Goal: Information Seeking & Learning: Understand process/instructions

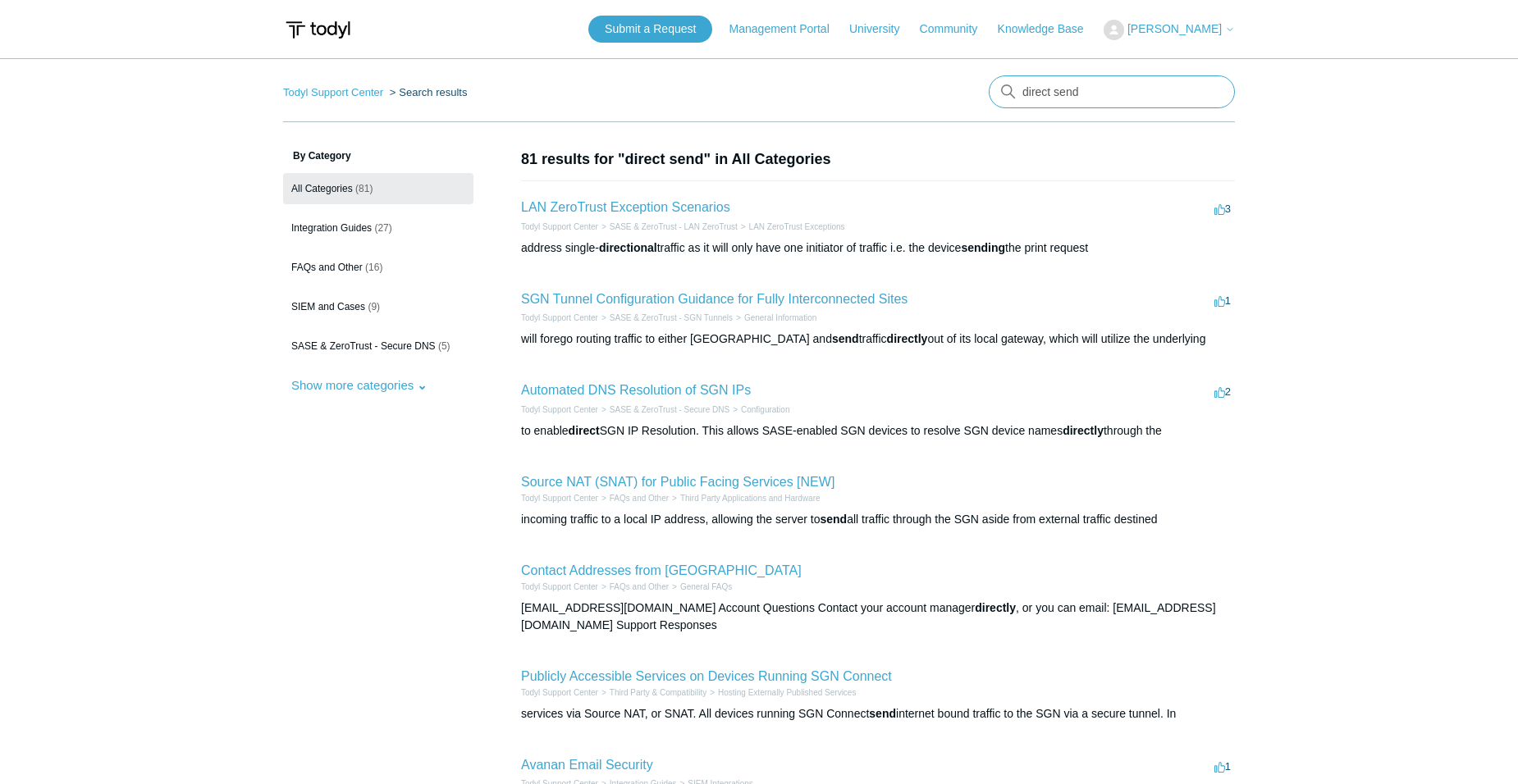
click at [1147, 93] on input "direct send" at bounding box center [1112, 92] width 246 height 33
click at [1146, 93] on input "direct send" at bounding box center [1112, 92] width 246 height 33
click at [1145, 93] on input "direct send" at bounding box center [1112, 92] width 246 height 33
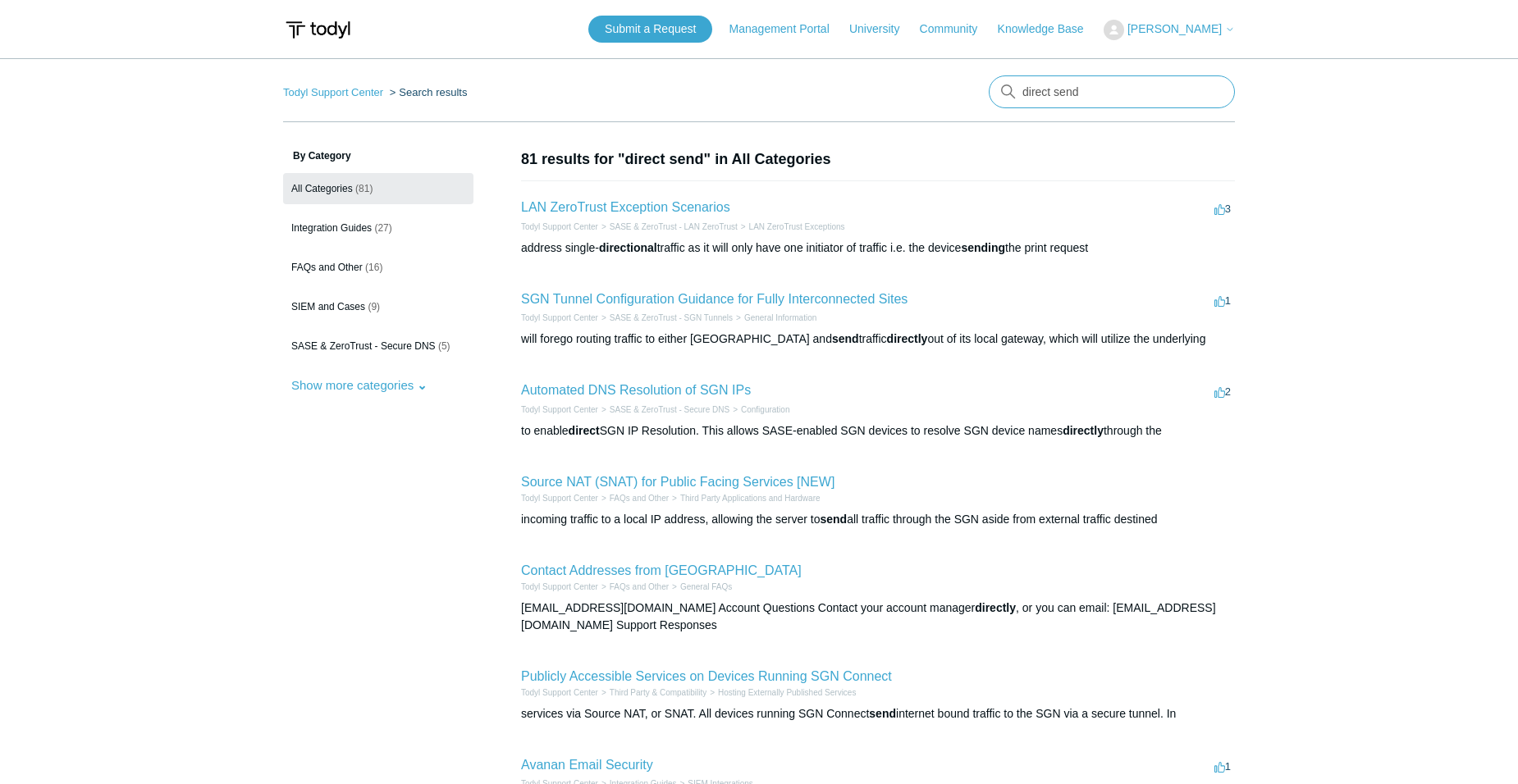
click at [1145, 93] on input "direct send" at bounding box center [1112, 92] width 246 height 33
type input "a secure connection to this site could not be established"
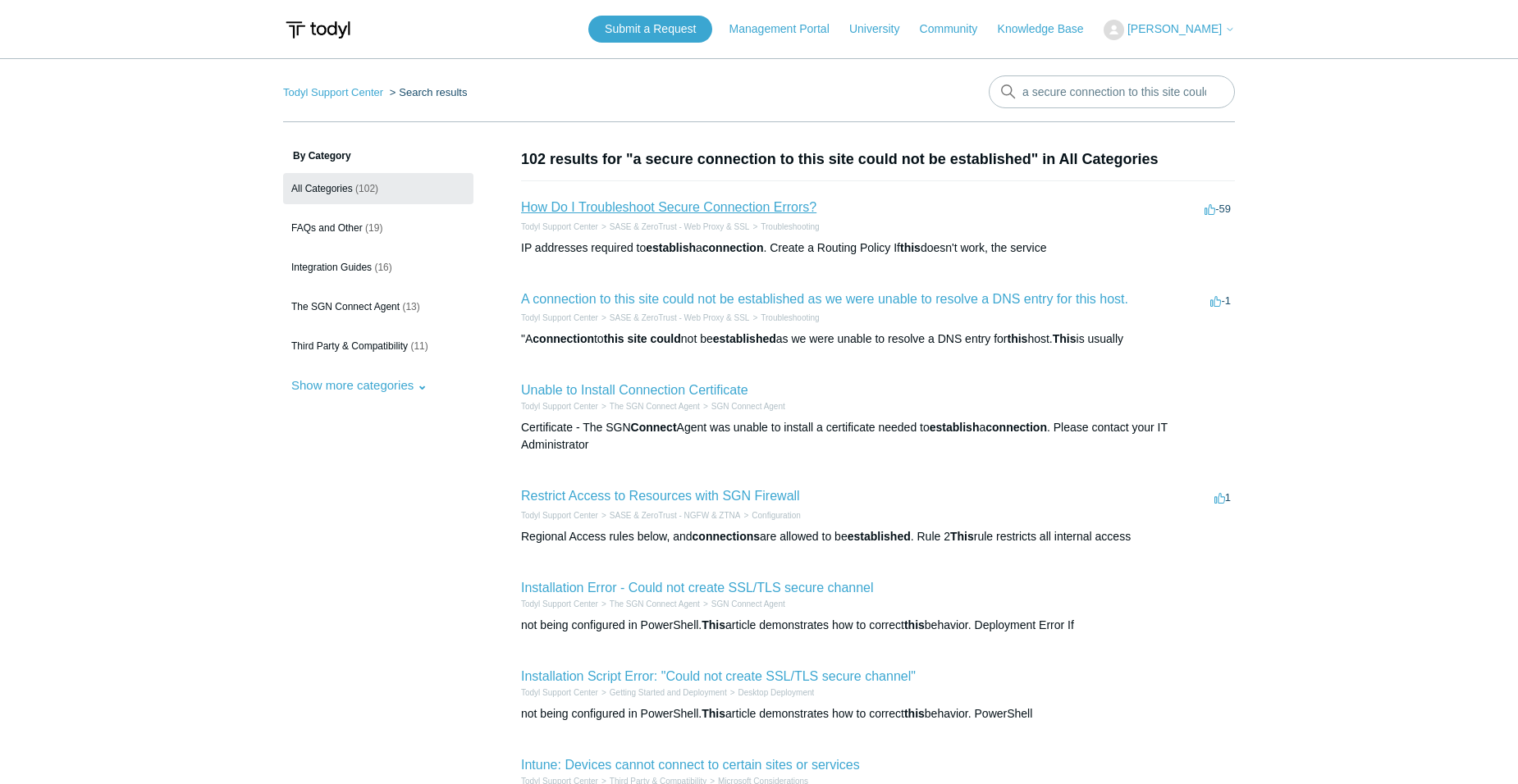
click at [758, 207] on link "How Do I Troubleshoot Secure Connection Errors?" at bounding box center [668, 207] width 295 height 14
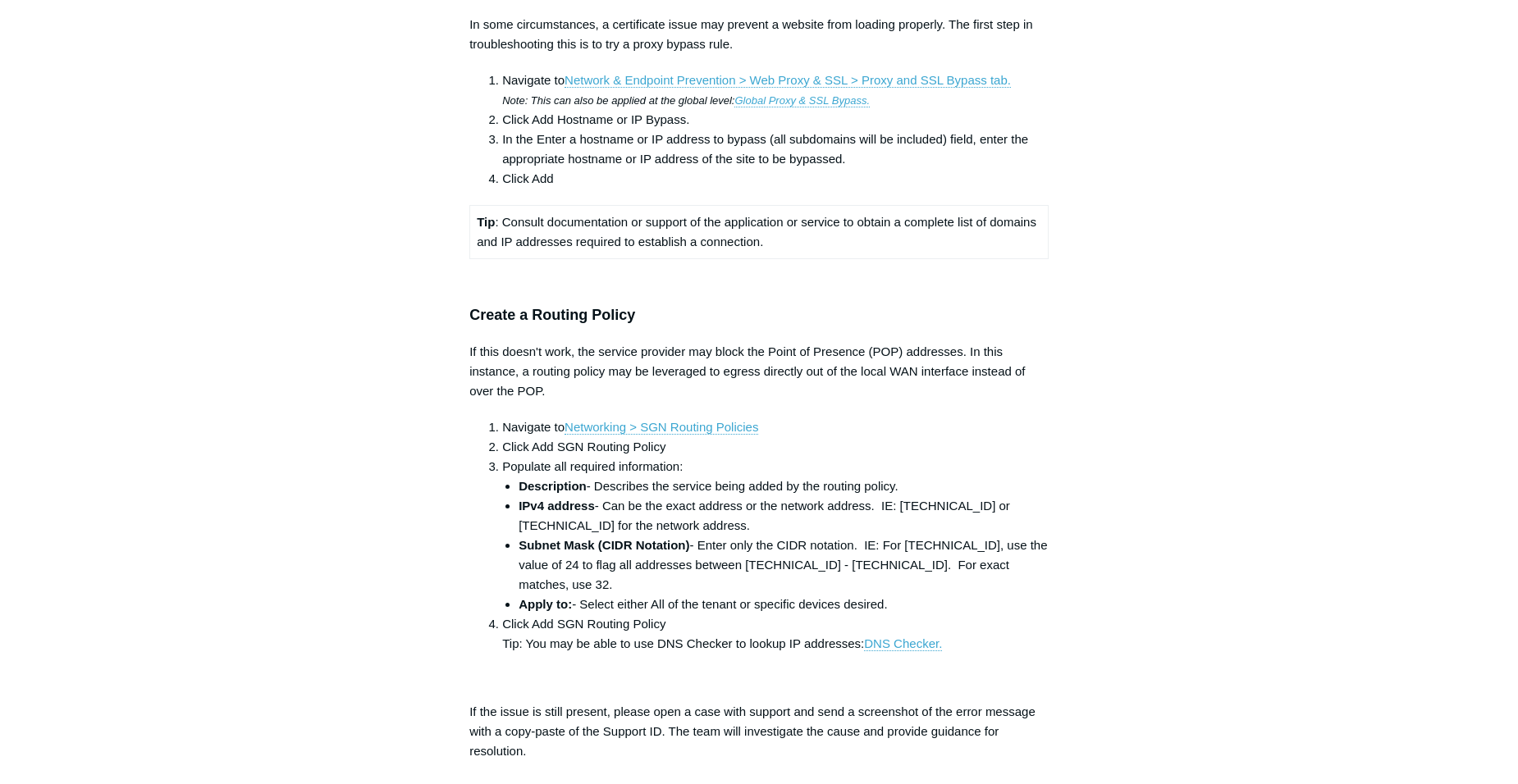
scroll to position [1312, 0]
